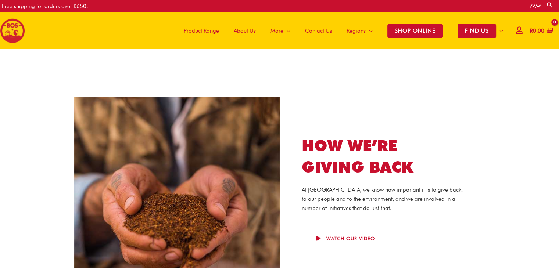
click at [243, 30] on span "About Us" at bounding box center [245, 31] width 22 height 22
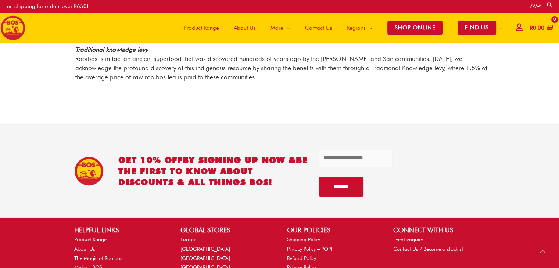
scroll to position [925, 0]
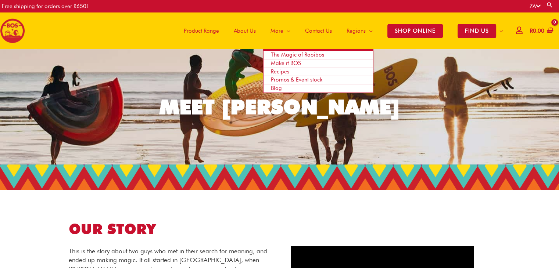
click at [286, 61] on span "Make it BOS" at bounding box center [286, 63] width 30 height 7
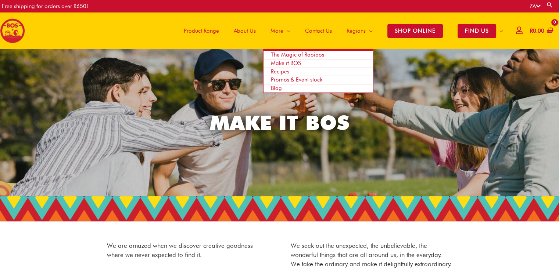
click at [280, 26] on span "More" at bounding box center [277, 31] width 13 height 22
click at [296, 81] on span "Promos & Event stock" at bounding box center [296, 79] width 51 height 7
